Goal: Find specific page/section: Find specific page/section

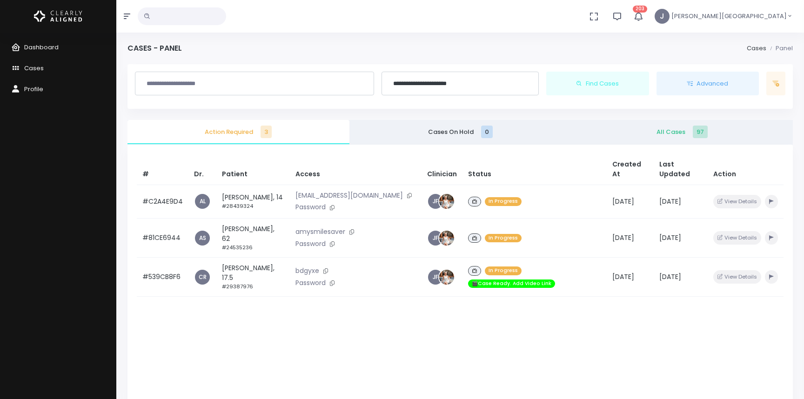
scroll to position [64, 0]
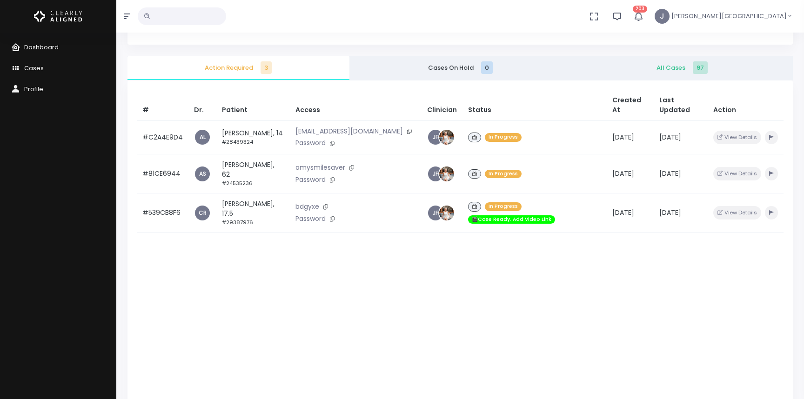
click at [298, 269] on div "# Dr. Patient Access Clinician Status Created At Last Updated Action #C2A4E9D4 …" at bounding box center [461, 280] width 666 height 399
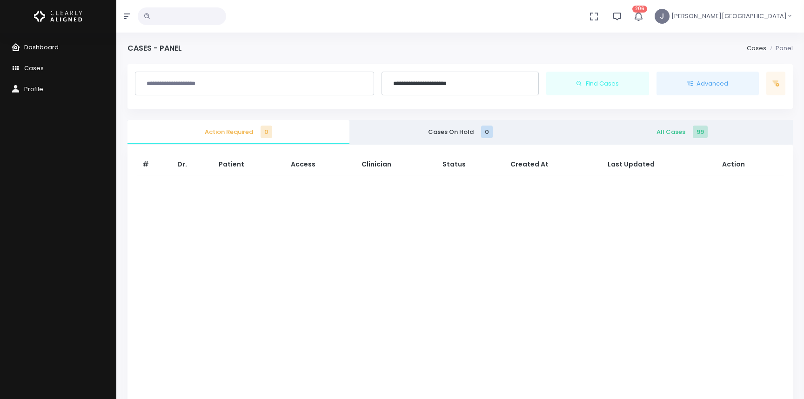
click at [39, 45] on span "Dashboard" at bounding box center [41, 47] width 34 height 9
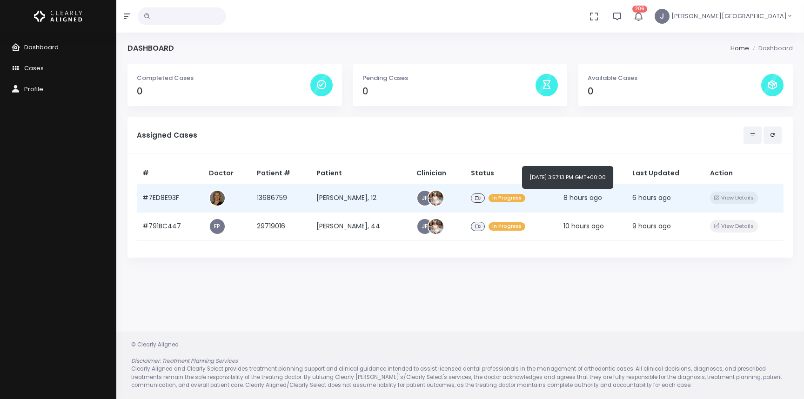
click at [584, 201] on span "8 hours ago" at bounding box center [583, 197] width 39 height 9
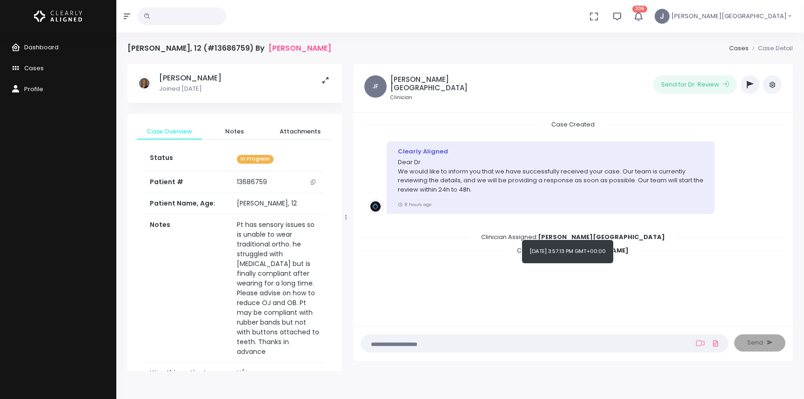
click at [754, 87] on button "button" at bounding box center [750, 84] width 19 height 19
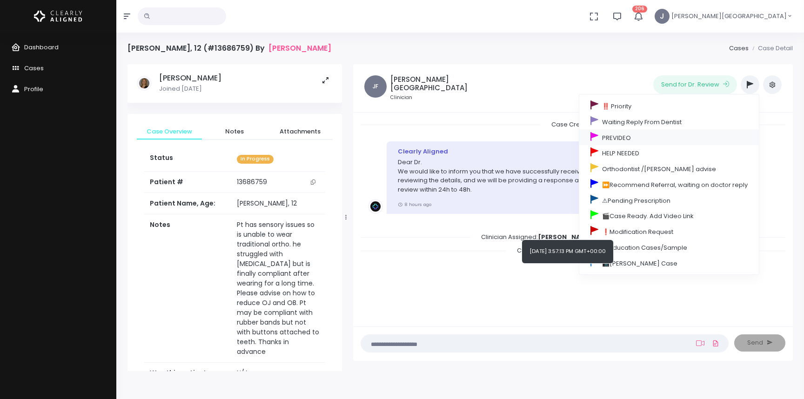
click at [605, 135] on link "PREVIDEO" at bounding box center [670, 137] width 180 height 16
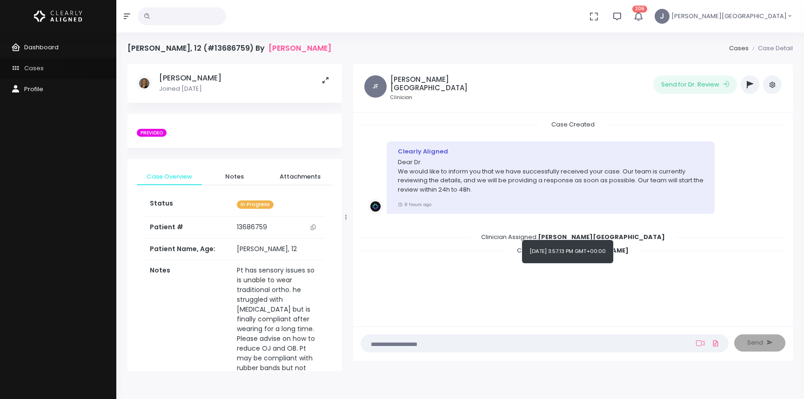
click at [40, 69] on span "Cases" at bounding box center [34, 68] width 20 height 9
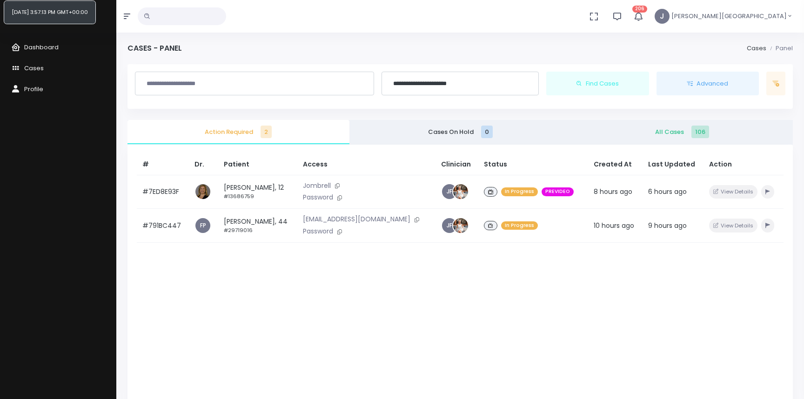
scroll to position [0, 0]
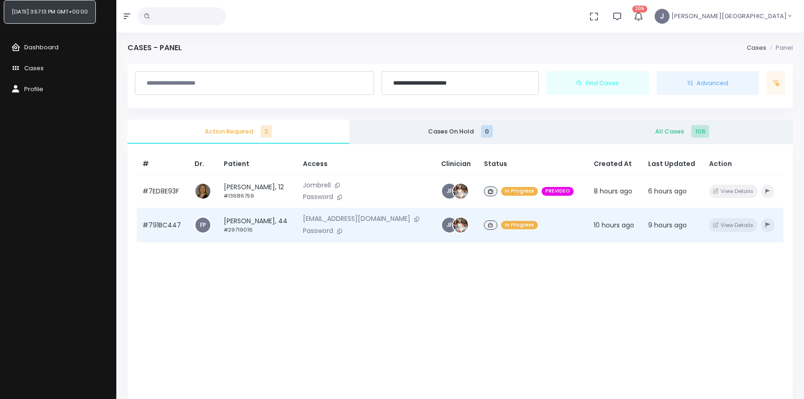
click at [567, 224] on div "In Progress" at bounding box center [533, 225] width 99 height 13
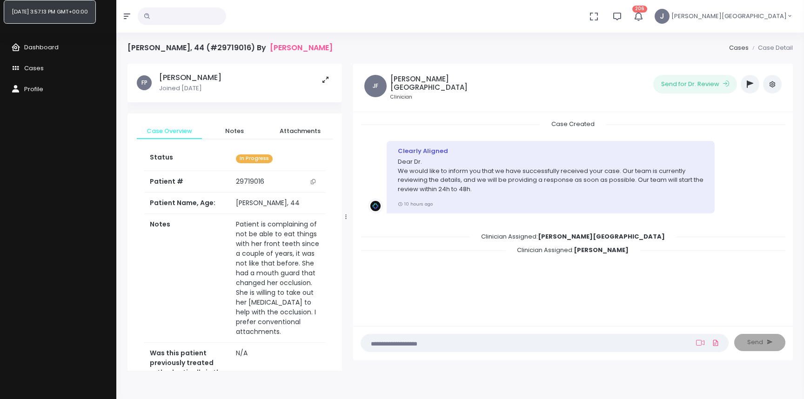
click at [754, 83] on button "button" at bounding box center [750, 84] width 19 height 19
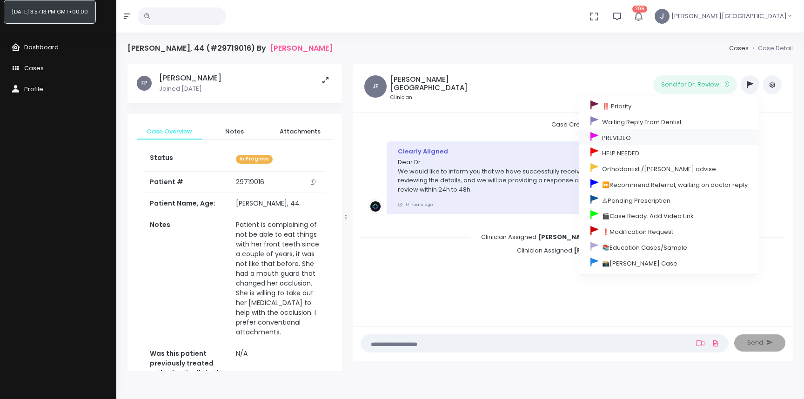
scroll to position [0, 0]
click at [625, 135] on link "PREVIDEO" at bounding box center [670, 137] width 180 height 16
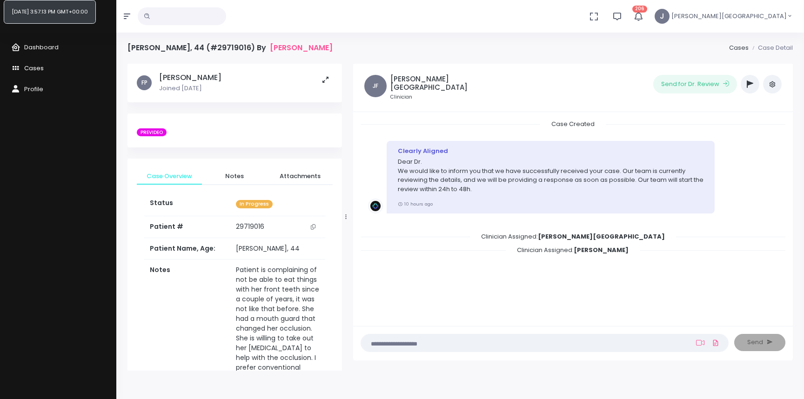
click at [28, 67] on span "Cases" at bounding box center [34, 68] width 20 height 9
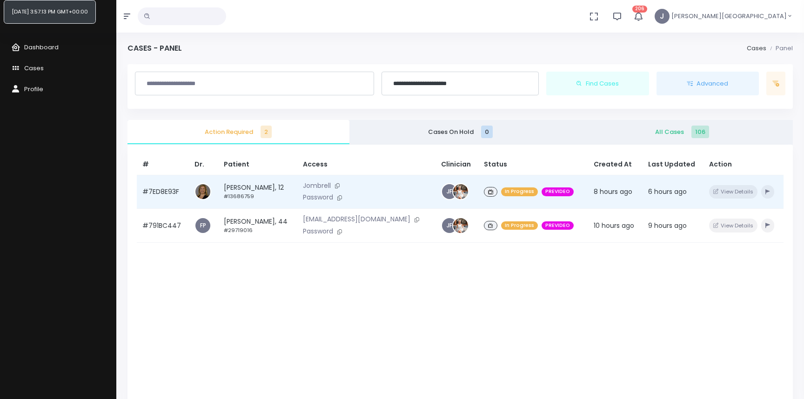
click at [636, 205] on td "8 hours ago" at bounding box center [615, 192] width 54 height 34
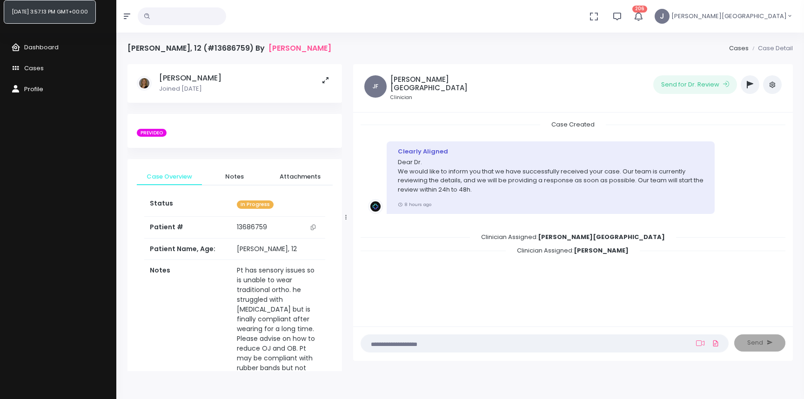
scroll to position [5, 0]
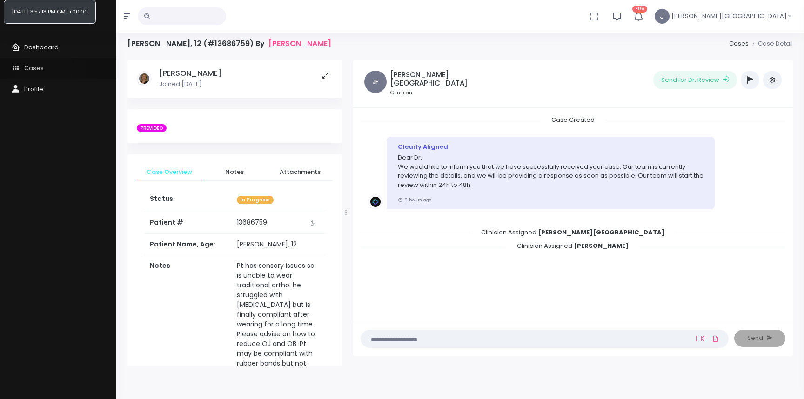
click at [50, 69] on link "Cases" at bounding box center [58, 68] width 116 height 21
